Goal: Find specific page/section: Find specific page/section

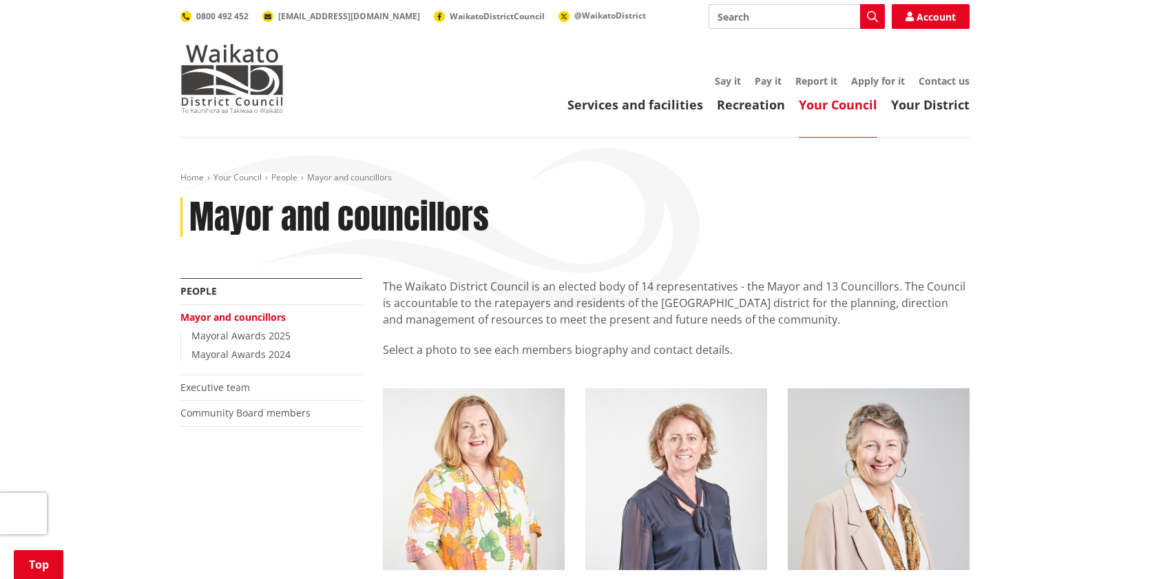
scroll to position [231, 0]
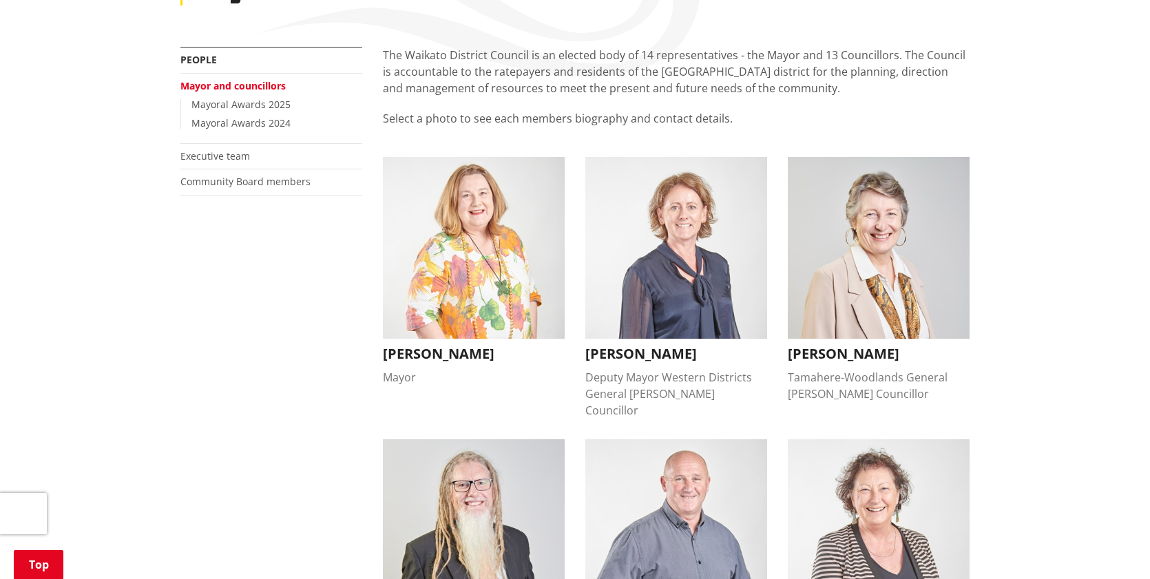
click at [480, 328] on img "button" at bounding box center [474, 248] width 182 height 182
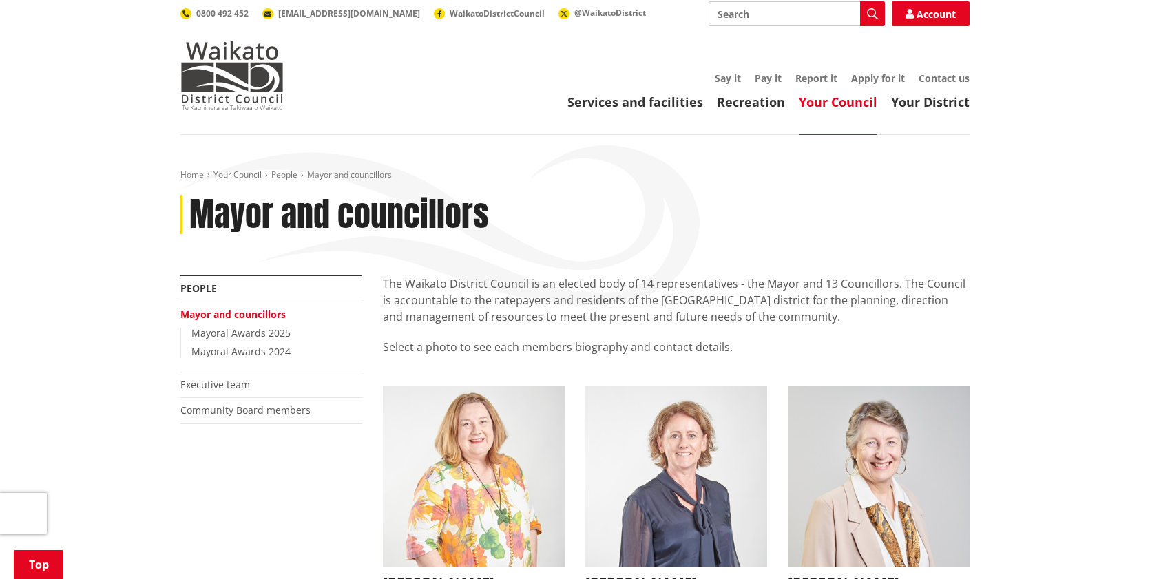
scroll to position [319, 0]
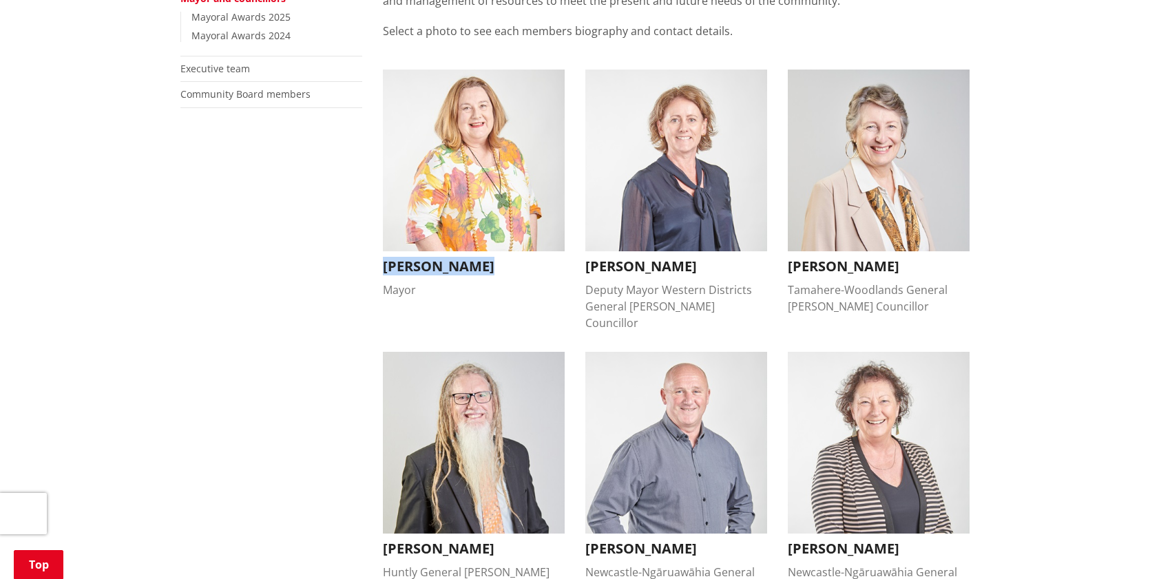
drag, startPoint x: 373, startPoint y: 264, endPoint x: 488, endPoint y: 271, distance: 115.9
click at [488, 271] on li "[PERSON_NAME] Mayor [PERSON_NAME] Mayor [DOMAIN_NAME][EMAIL_ADDRESS][DOMAIN_NAM…" at bounding box center [474, 201] width 202 height 262
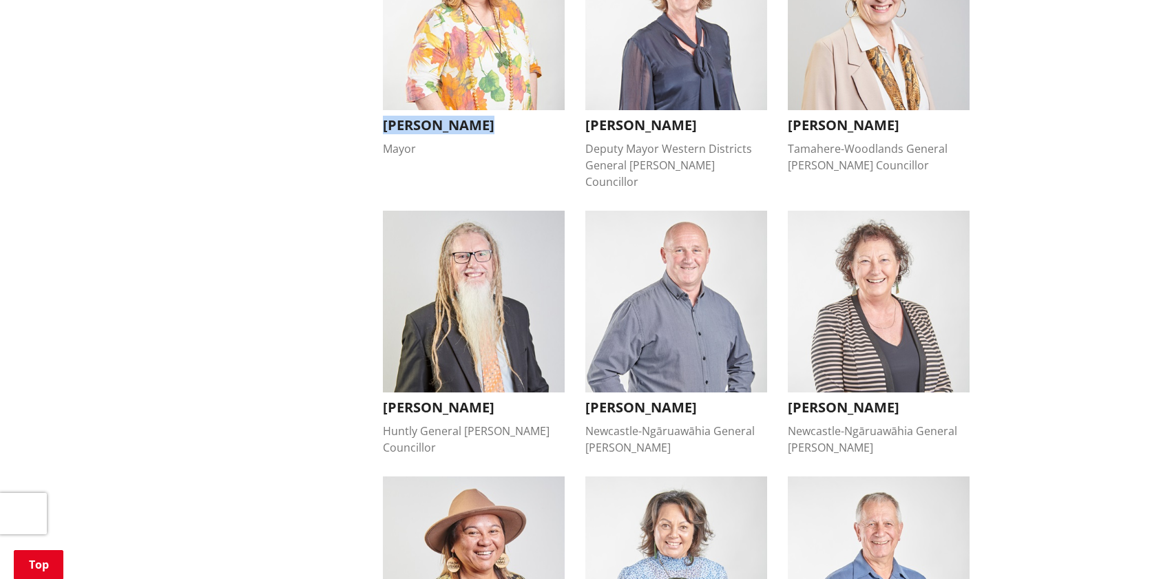
scroll to position [459, 0]
